Goal: Task Accomplishment & Management: Use online tool/utility

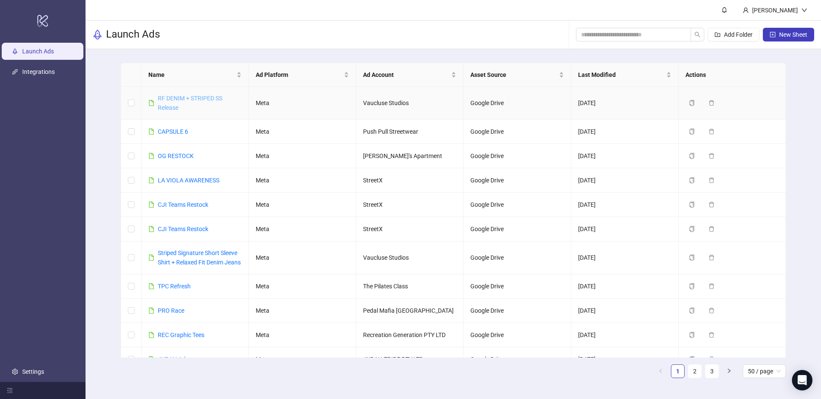
click at [176, 96] on link "RF DENIM + STRIPED SS Release" at bounding box center [190, 103] width 65 height 16
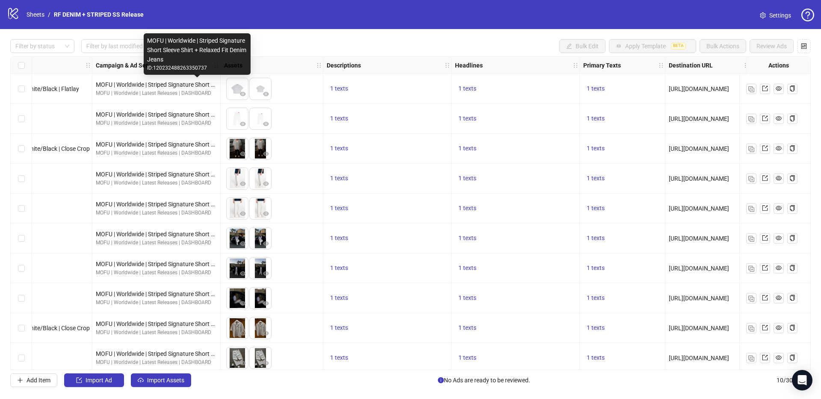
scroll to position [0, 185]
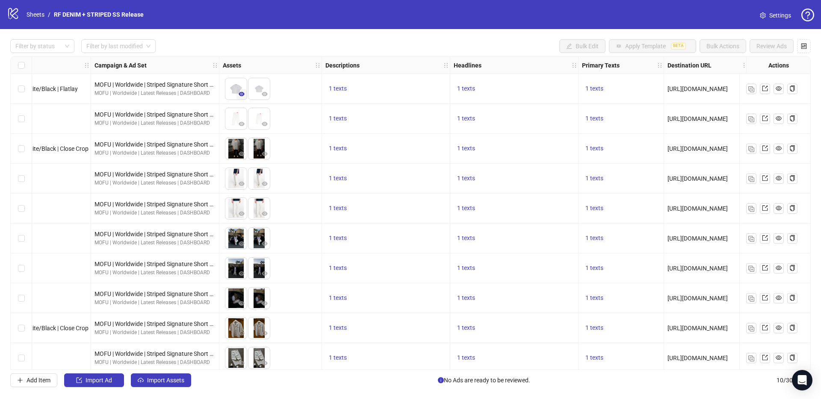
click at [242, 93] on icon "eye" at bounding box center [242, 94] width 6 height 4
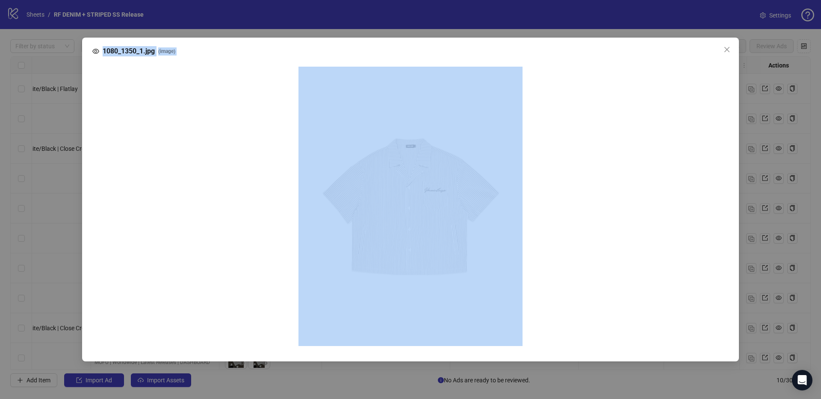
drag, startPoint x: 104, startPoint y: 171, endPoint x: 145, endPoint y: 170, distance: 40.2
click at [145, 170] on div "1080_1350_1.jpg ( image )" at bounding box center [410, 200] width 657 height 324
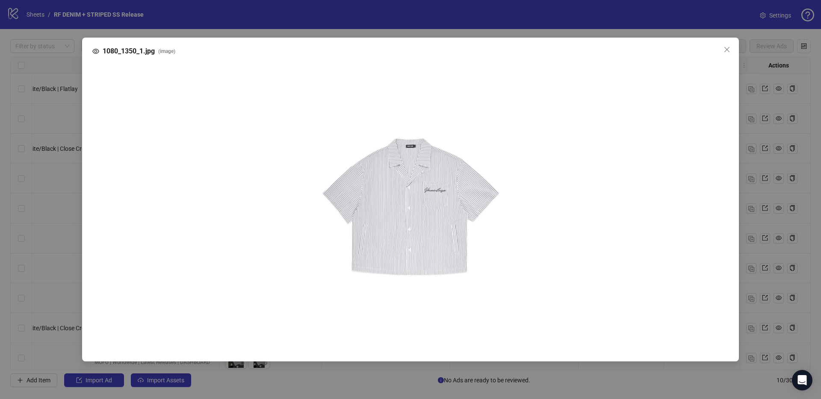
click at [218, 29] on div "1080_1350_1.jpg ( image )" at bounding box center [410, 199] width 821 height 399
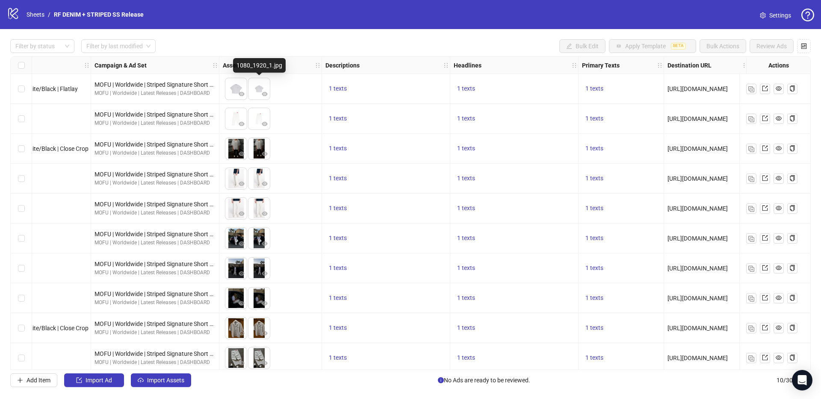
click at [262, 86] on img at bounding box center [258, 88] width 21 height 21
click at [263, 94] on icon "eye" at bounding box center [265, 94] width 6 height 4
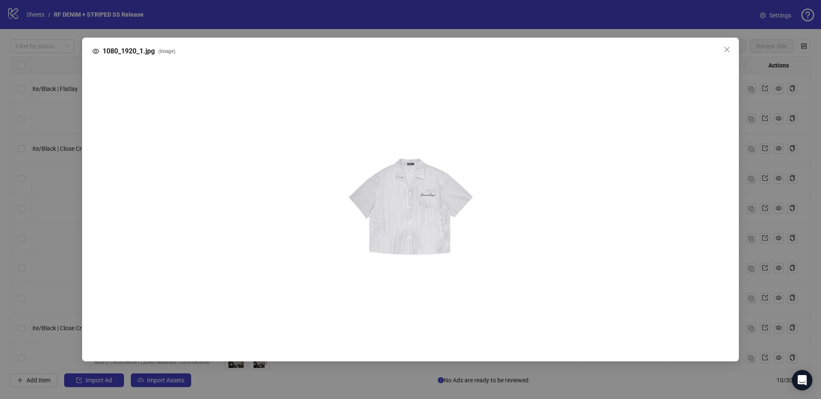
click at [361, 38] on div "1080_1920_1.jpg ( image )" at bounding box center [410, 200] width 657 height 324
click at [727, 54] on button "Close" at bounding box center [727, 50] width 14 height 14
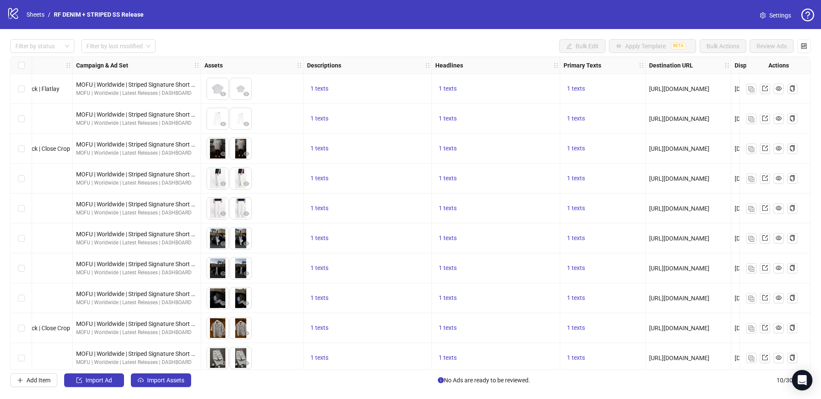
scroll to position [0, 0]
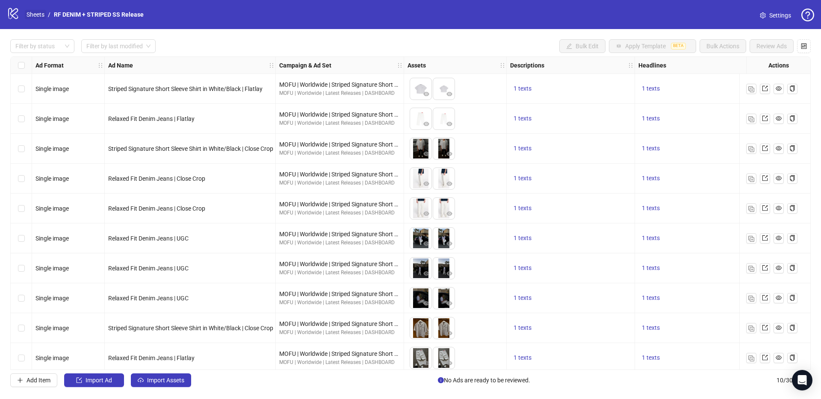
click at [42, 15] on link "Sheets" at bounding box center [35, 14] width 21 height 9
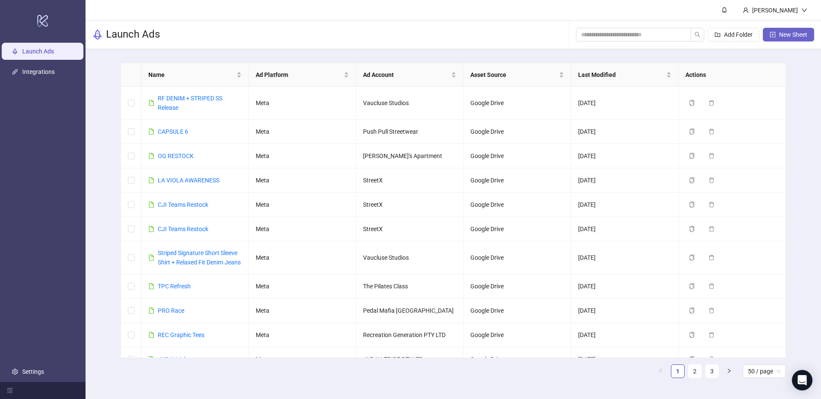
click at [785, 34] on span "New Sheet" at bounding box center [793, 34] width 28 height 7
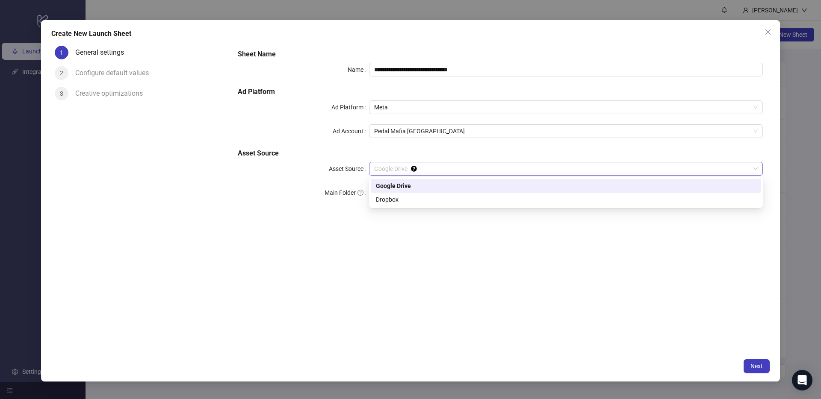
click at [398, 168] on span "Google Drive" at bounding box center [565, 168] width 383 height 13
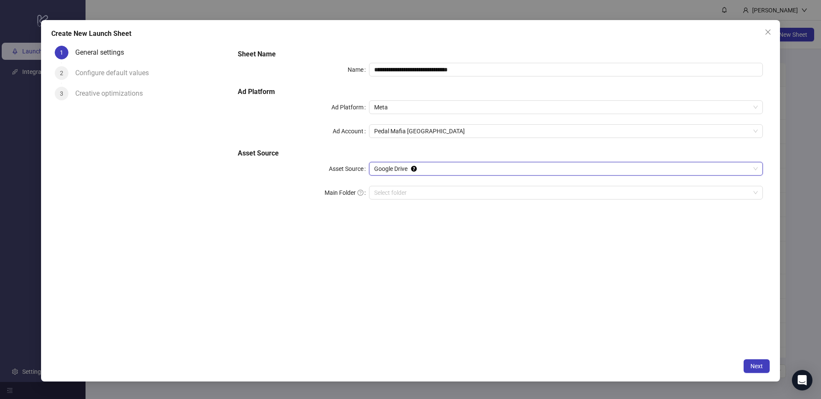
click at [398, 169] on span "Google Drive" at bounding box center [565, 168] width 383 height 13
click at [448, 165] on span "Google Drive" at bounding box center [565, 168] width 383 height 13
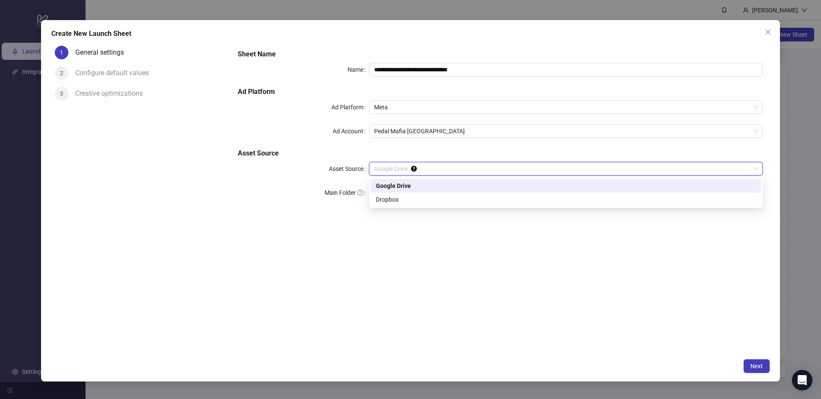
click at [448, 165] on span "Google Drive" at bounding box center [565, 168] width 383 height 13
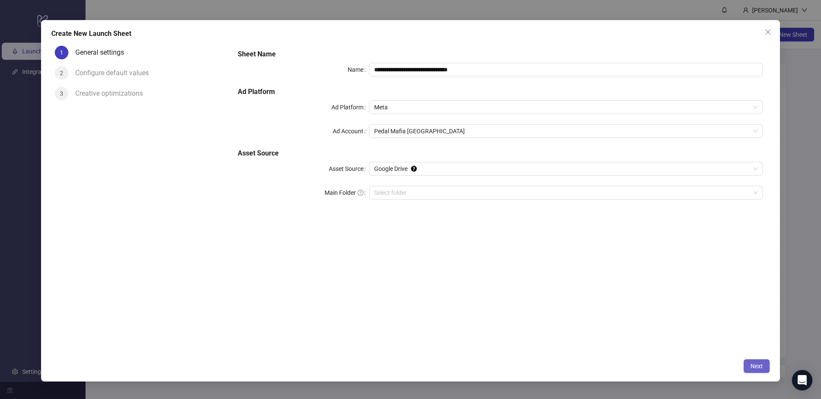
click at [753, 363] on button "Next" at bounding box center [756, 367] width 26 height 14
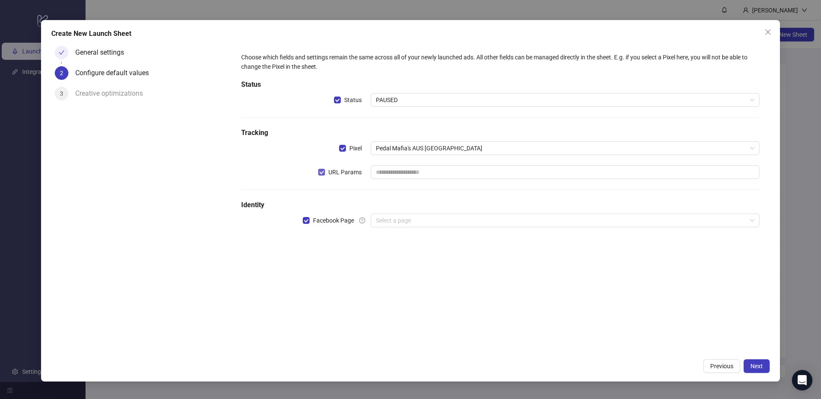
click at [354, 171] on span "URL Params" at bounding box center [345, 172] width 40 height 9
click at [398, 217] on input "search" at bounding box center [561, 220] width 371 height 13
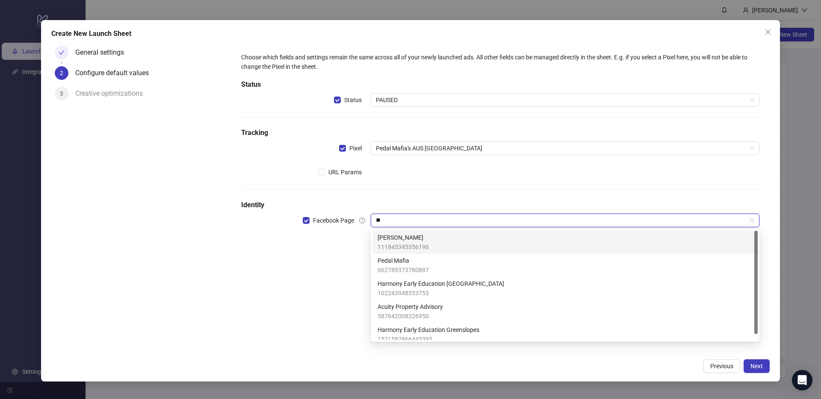
type input "***"
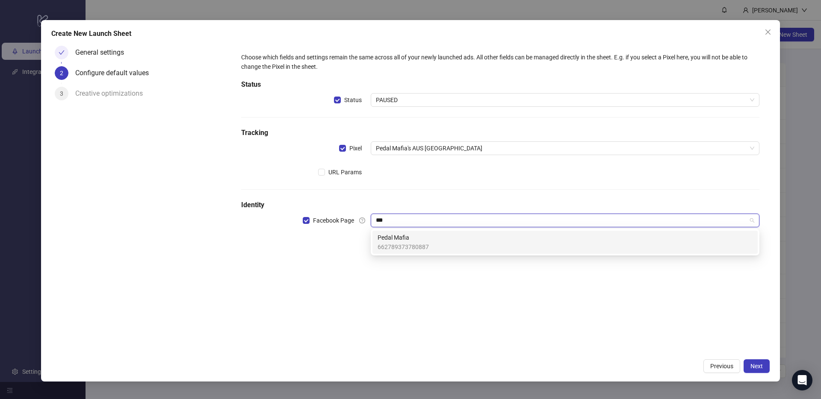
click at [402, 244] on span "662789373780887" at bounding box center [402, 246] width 51 height 9
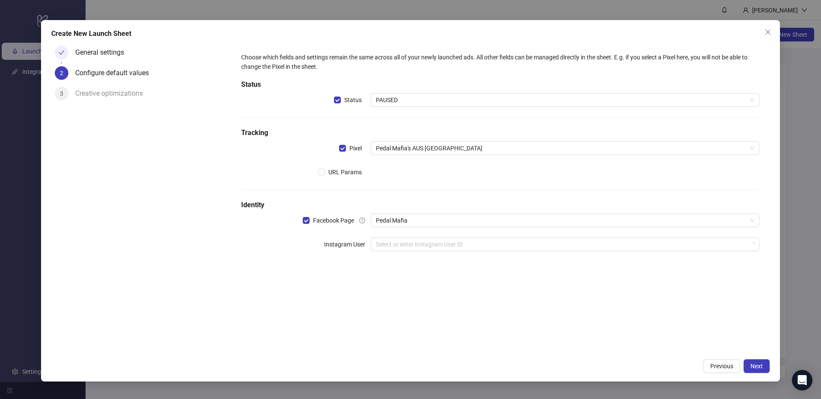
drag, startPoint x: 592, startPoint y: 305, endPoint x: 478, endPoint y: 261, distance: 122.5
click at [592, 305] on div "Choose which fields and settings remain the same across all of your newly launc…" at bounding box center [500, 198] width 539 height 313
click at [452, 248] on input "search" at bounding box center [561, 244] width 371 height 13
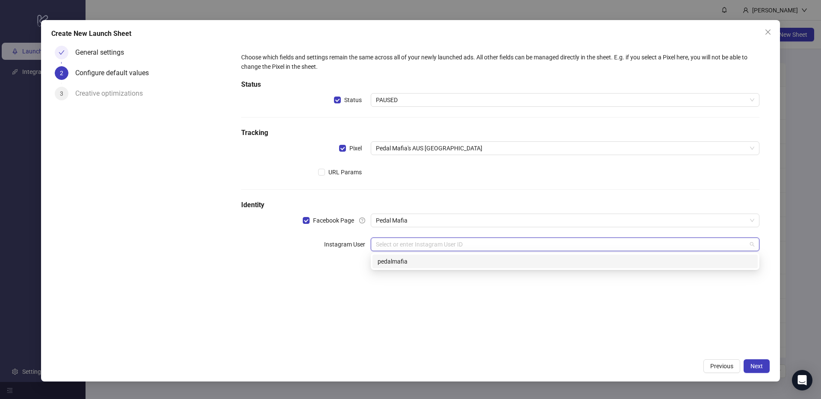
click at [419, 258] on div "pedalmafia" at bounding box center [564, 261] width 375 height 9
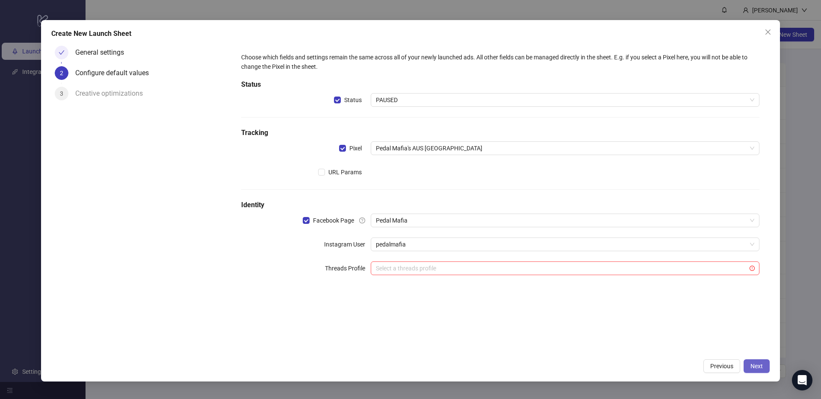
click at [760, 364] on span "Next" at bounding box center [756, 366] width 12 height 7
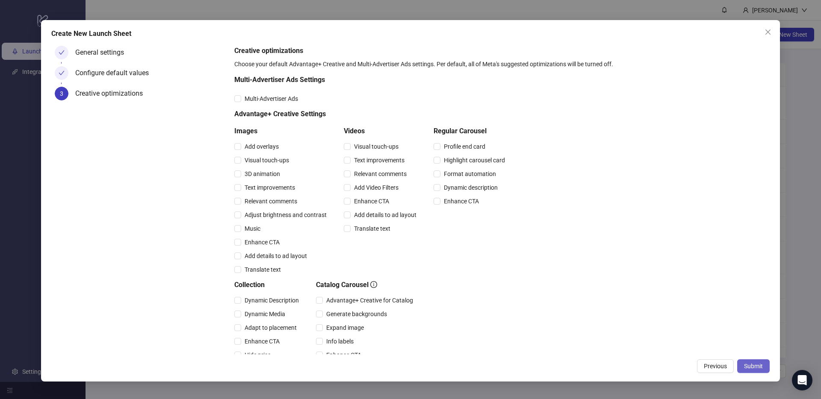
click at [752, 363] on button "Submit" at bounding box center [753, 367] width 32 height 14
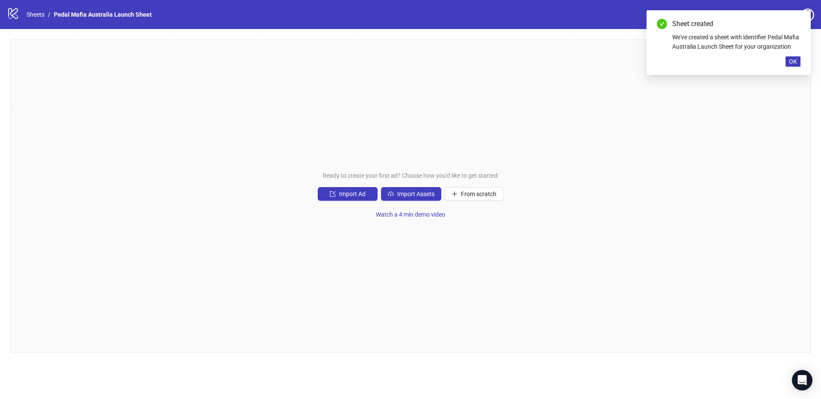
click at [800, 70] on div "Sheet created We've created a sheet with identifier Pedal Mafia Australia Launc…" at bounding box center [728, 42] width 164 height 65
click at [788, 67] on button "OK" at bounding box center [792, 61] width 15 height 10
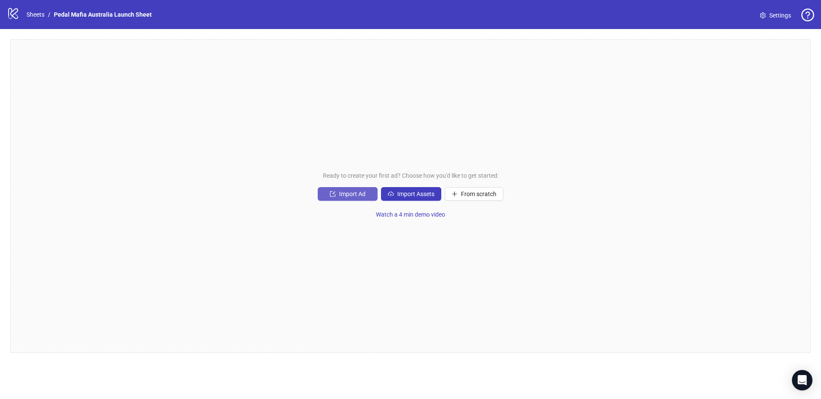
click at [332, 189] on button "Import Ad" at bounding box center [348, 194] width 60 height 14
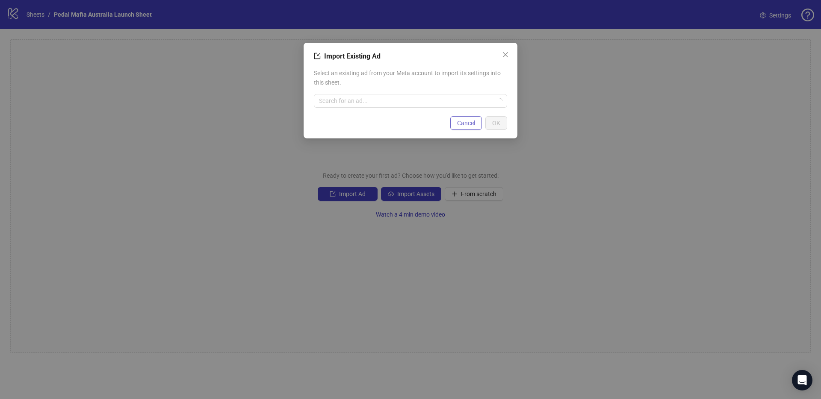
click at [458, 123] on span "Cancel" at bounding box center [466, 123] width 18 height 7
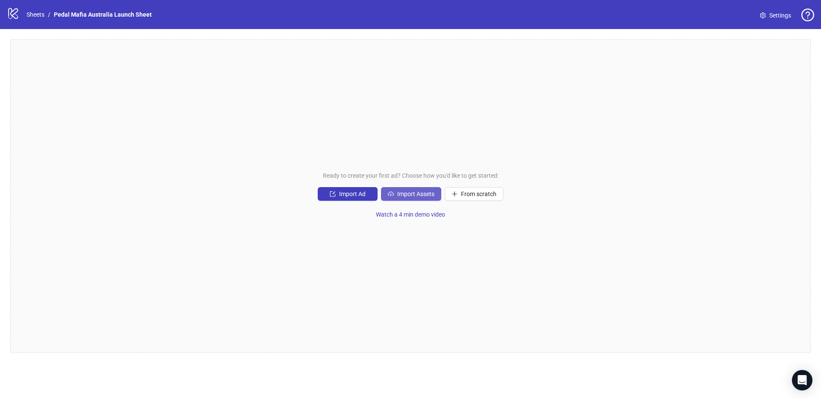
click at [413, 194] on span "Import Assets" at bounding box center [415, 194] width 37 height 7
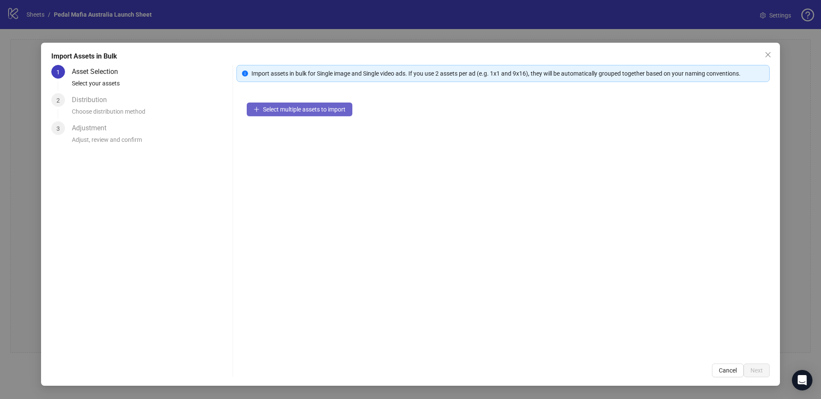
click at [291, 107] on span "Select multiple assets to import" at bounding box center [304, 109] width 83 height 7
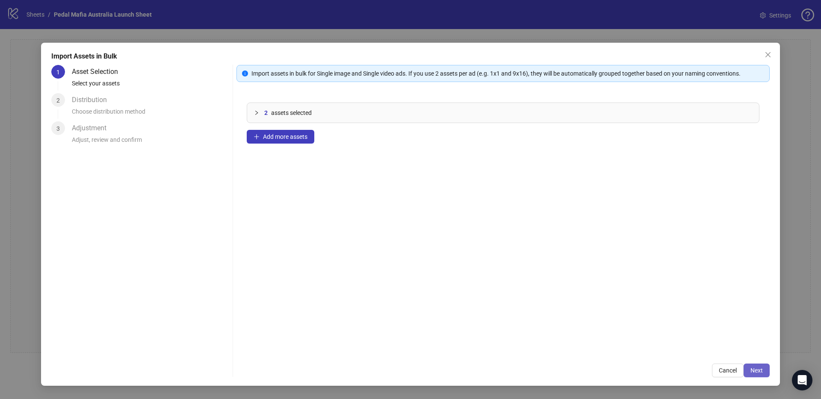
click at [758, 368] on span "Next" at bounding box center [756, 370] width 12 height 7
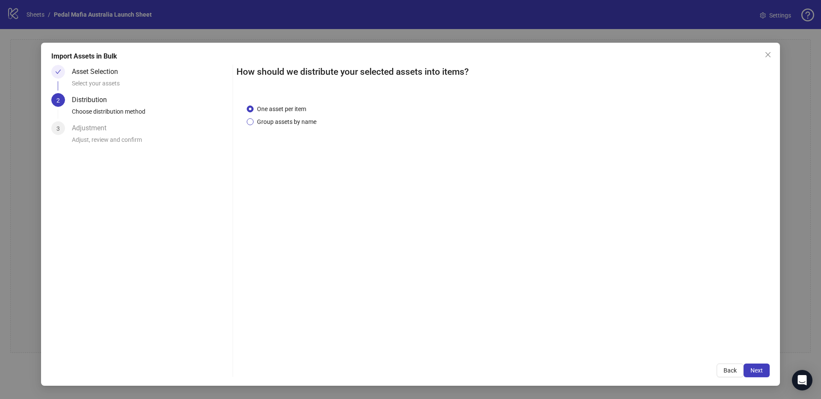
click at [297, 122] on span "Group assets by name" at bounding box center [287, 121] width 66 height 9
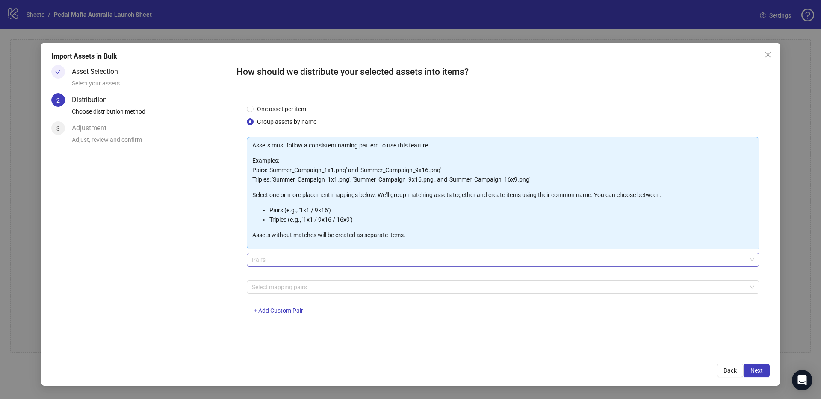
click at [295, 256] on span "Pairs" at bounding box center [503, 260] width 502 height 13
click at [286, 289] on div at bounding box center [498, 287] width 500 height 12
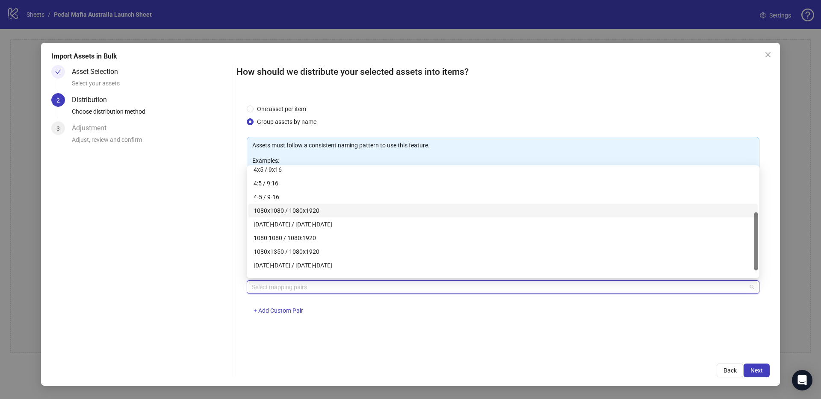
scroll to position [96, 0]
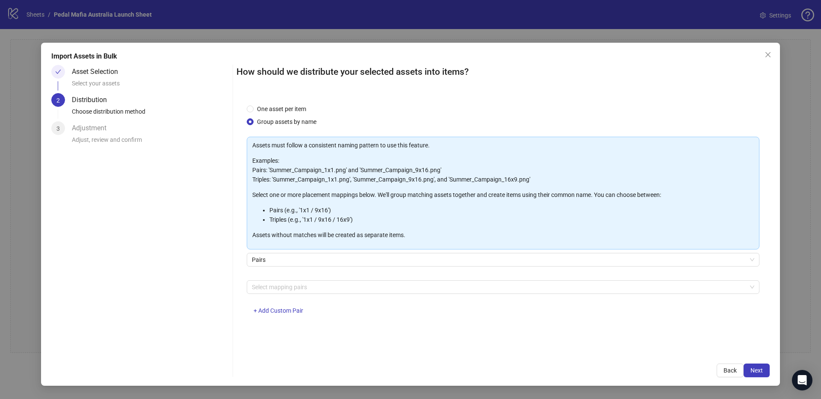
click at [410, 341] on div "One asset per item Group assets by name Assets must follow a consistent naming …" at bounding box center [502, 224] width 533 height 260
click at [761, 369] on span "Next" at bounding box center [756, 370] width 12 height 7
click at [280, 294] on div "Please select at least one mapping pair" at bounding box center [503, 298] width 513 height 9
click at [280, 292] on div at bounding box center [498, 287] width 500 height 12
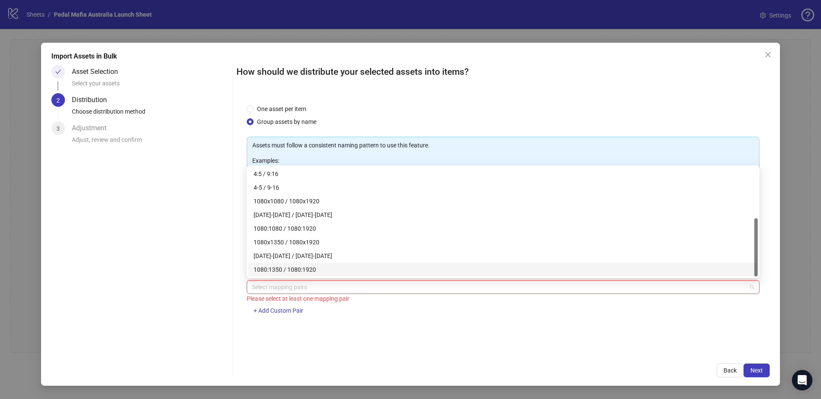
click at [283, 267] on div "1080:1350 / 1080:1920" at bounding box center [503, 269] width 499 height 9
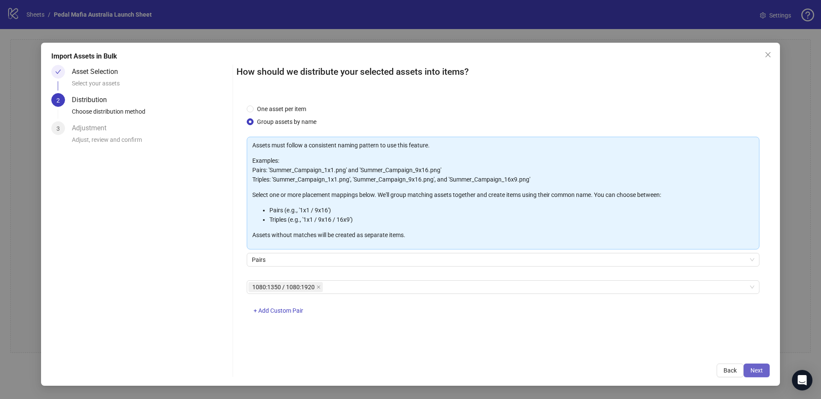
click at [746, 372] on button "Next" at bounding box center [756, 371] width 26 height 14
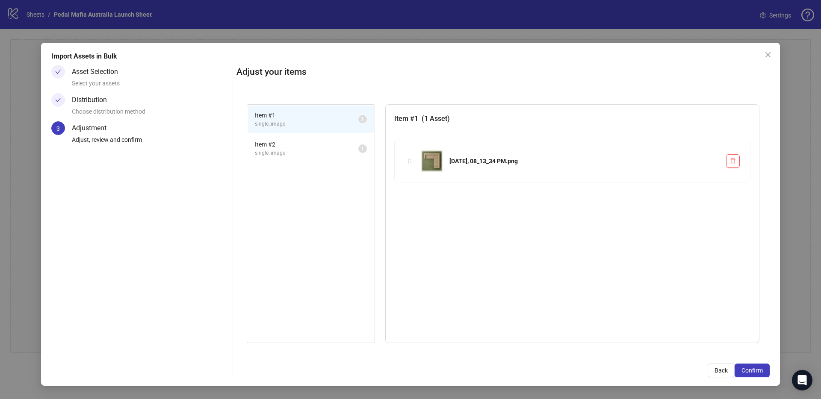
click at [364, 153] on li "Item # 2 single_image 1" at bounding box center [311, 149] width 126 height 28
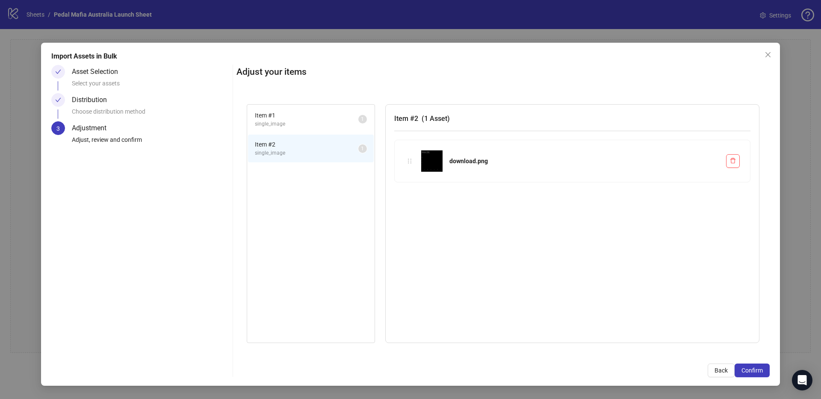
click at [348, 124] on span "single_image" at bounding box center [306, 124] width 103 height 8
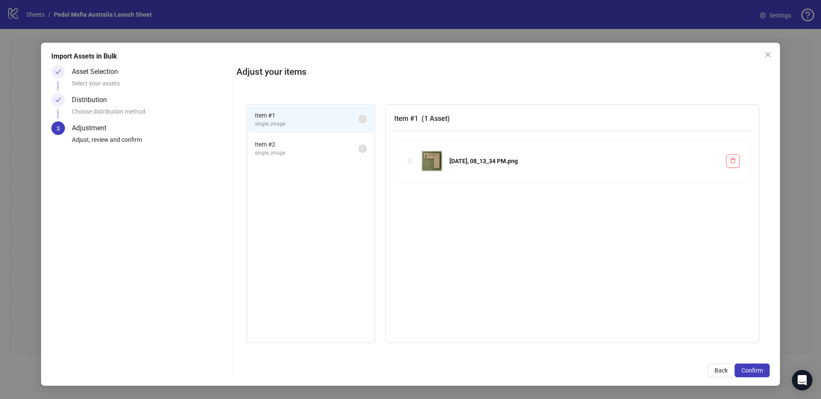
click at [348, 143] on span "Item # 2" at bounding box center [306, 144] width 103 height 9
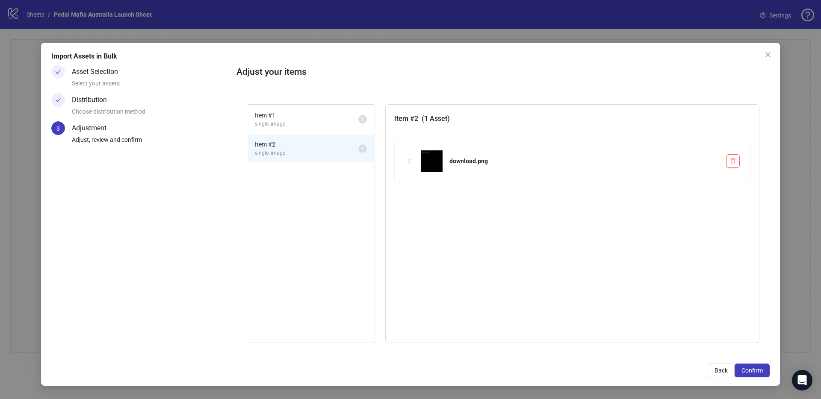
click at [342, 125] on span "single_image" at bounding box center [306, 124] width 103 height 8
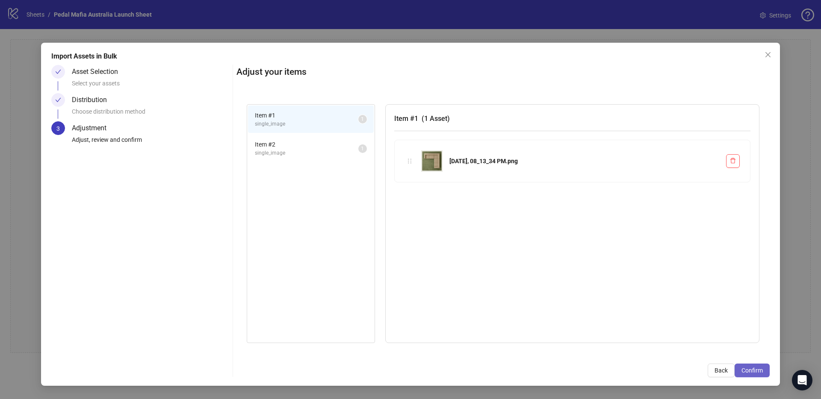
click at [743, 371] on span "Confirm" at bounding box center [751, 370] width 21 height 7
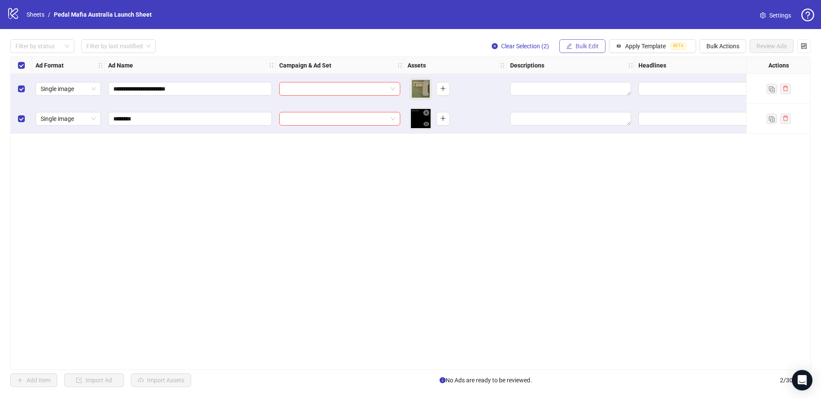
click at [582, 43] on span "Bulk Edit" at bounding box center [586, 46] width 23 height 7
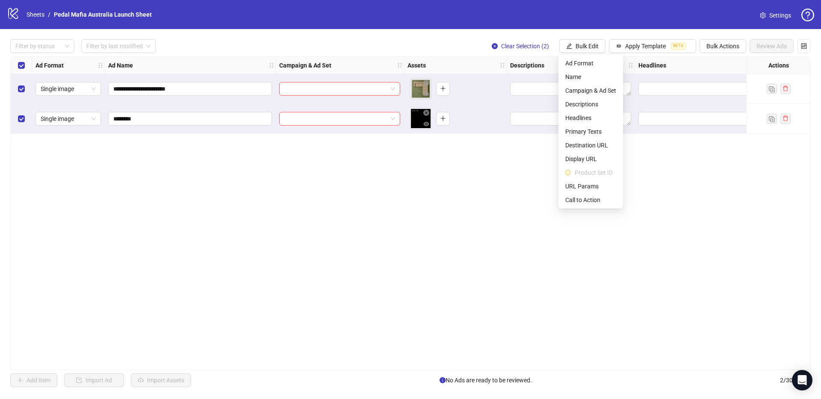
click at [345, 80] on div at bounding box center [340, 89] width 128 height 30
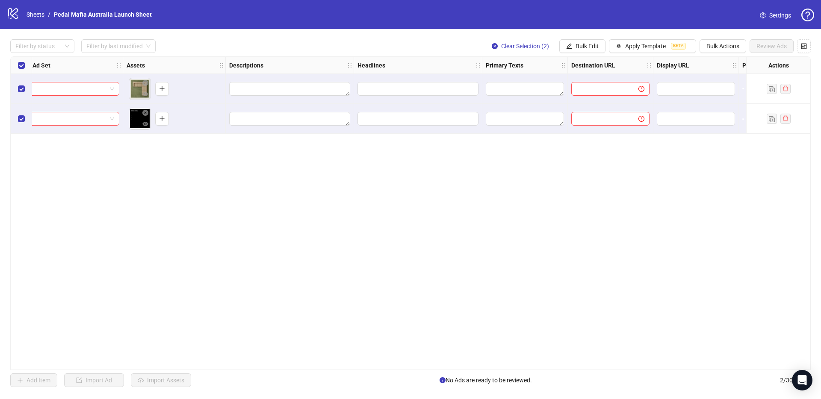
scroll to position [0, 0]
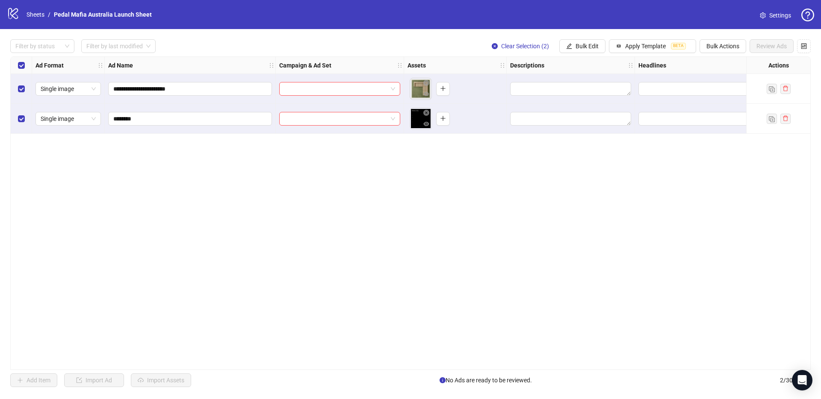
click at [378, 96] on div at bounding box center [340, 89] width 128 height 30
click at [379, 92] on input "search" at bounding box center [335, 89] width 103 height 13
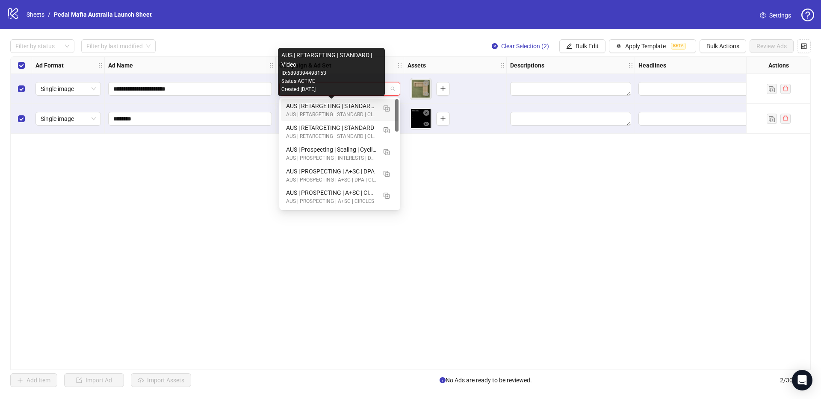
click at [369, 106] on div "AUS | RETARGETING | STANDARD | Video" at bounding box center [331, 105] width 90 height 9
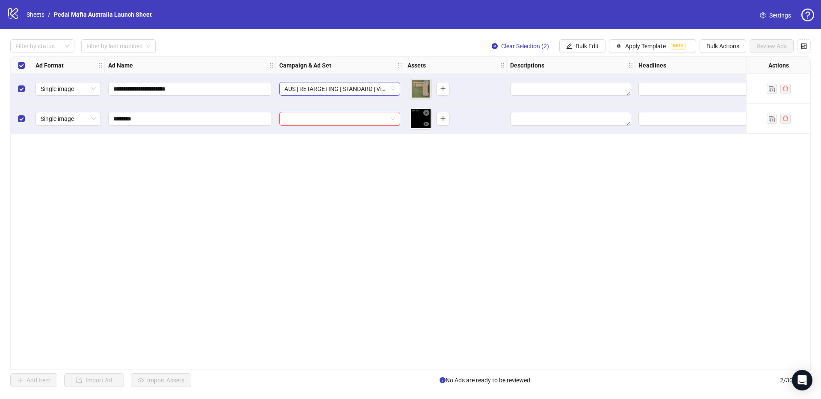
click at [357, 91] on span "AUS | RETARGETING | STANDARD | Video" at bounding box center [339, 89] width 111 height 13
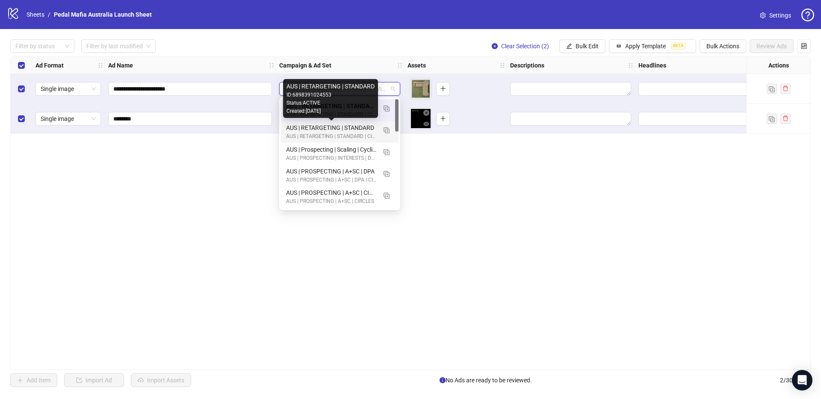
click at [354, 127] on div "AUS | RETARGETING | STANDARD" at bounding box center [331, 127] width 90 height 9
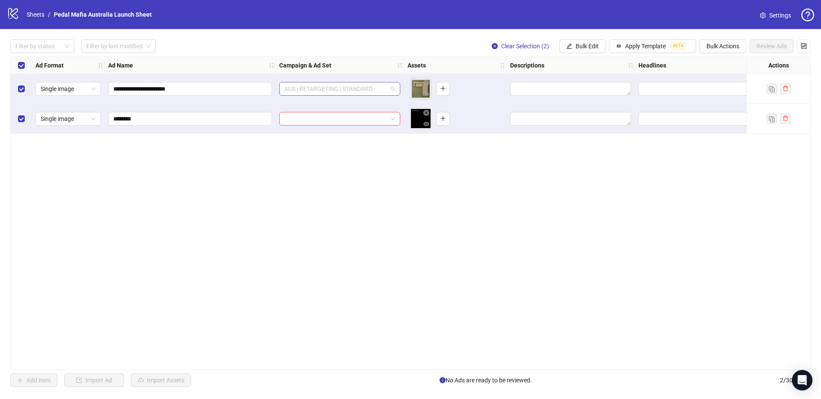
click at [361, 92] on span "AUS | RETARGETING | STANDARD" at bounding box center [339, 89] width 111 height 13
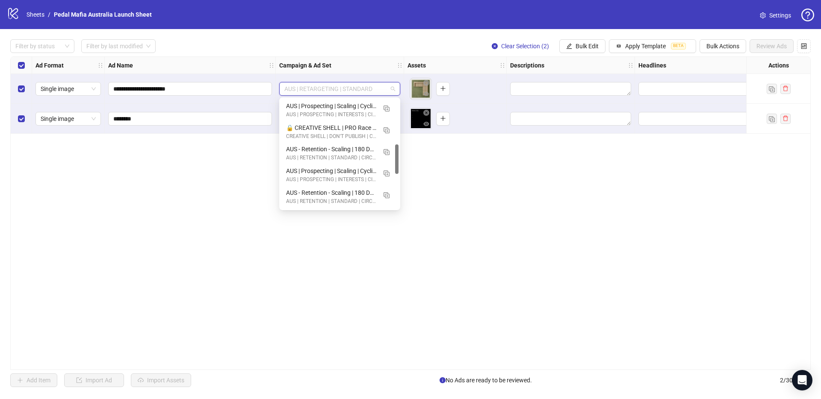
scroll to position [201, 0]
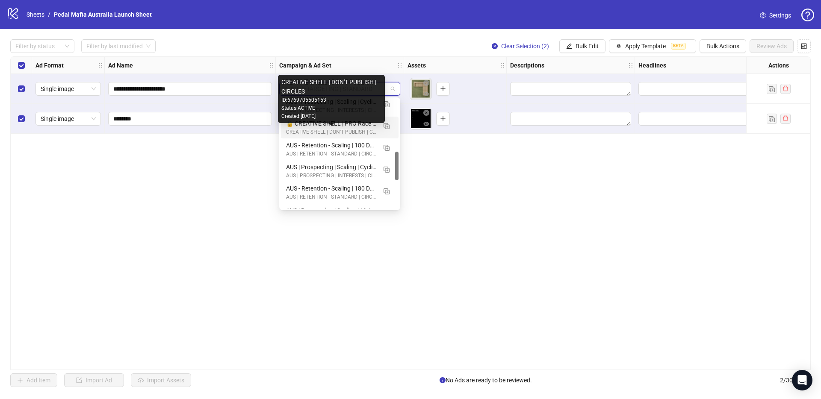
click at [357, 129] on div "CREATIVE SHELL | DON'T PUBLISH | CIRCLES" at bounding box center [331, 132] width 90 height 8
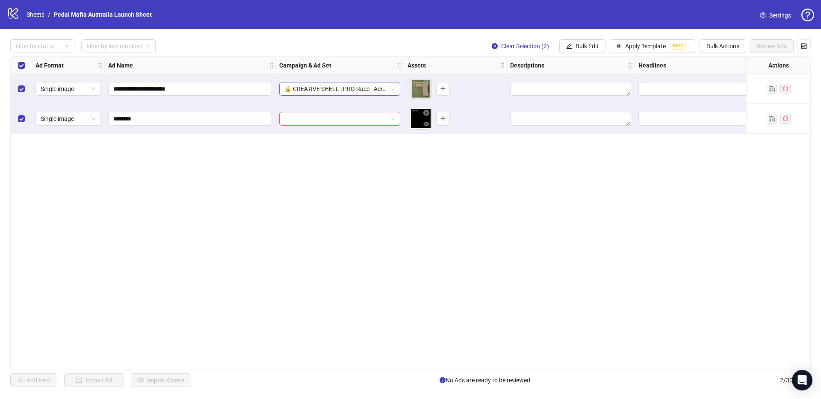
click at [310, 86] on span "🔒 CREATIVE SHELL | PRO Race - Aero Collection" at bounding box center [339, 89] width 111 height 13
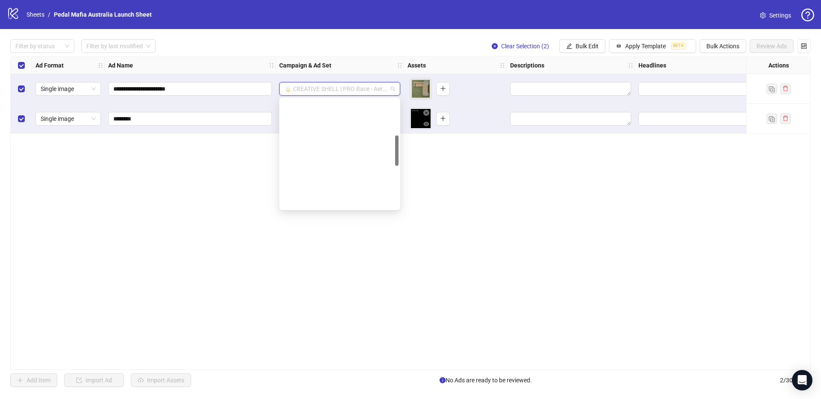
scroll to position [130, 0]
